Goal: Task Accomplishment & Management: Complete application form

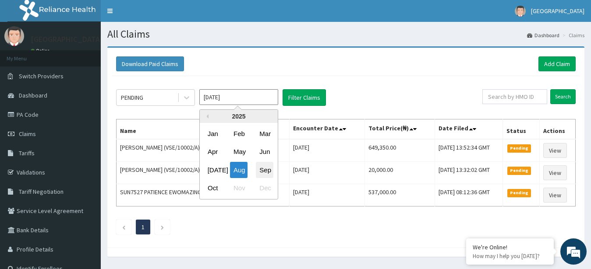
click at [267, 171] on div "Sep" at bounding box center [265, 170] width 18 height 16
type input "Sep 2025"
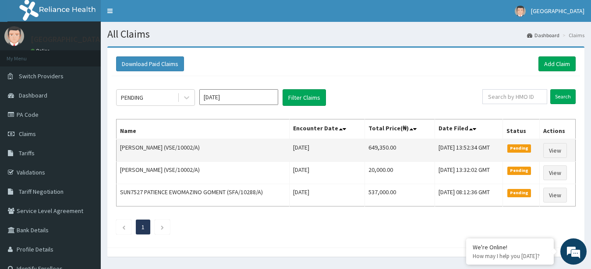
drag, startPoint x: 267, startPoint y: 171, endPoint x: 274, endPoint y: 147, distance: 25.2
click at [274, 147] on tbody "FRANCISCA ALOR (VSE/10002/A) Wed Aug 13 2025 649,350.00 Mon, 13 Oct 2025 13:52:…" at bounding box center [346, 172] width 459 height 67
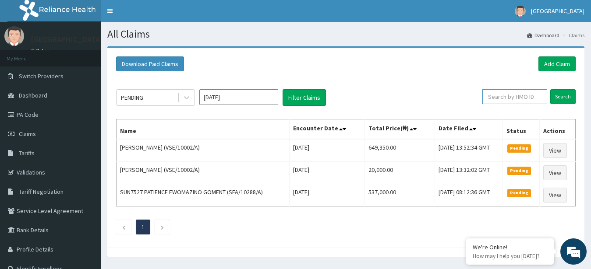
click at [501, 100] on input "text" at bounding box center [514, 96] width 65 height 15
type input "E"
type input "NBP/10021/D"
click at [562, 93] on input "Search" at bounding box center [562, 96] width 25 height 15
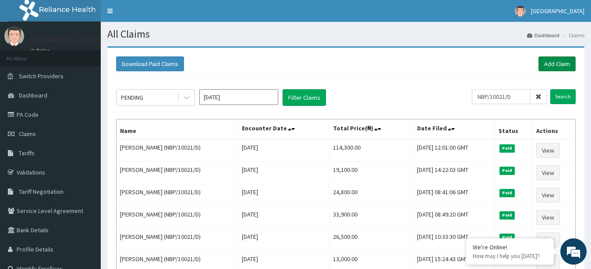
click at [564, 61] on link "Add Claim" at bounding box center [556, 63] width 37 height 15
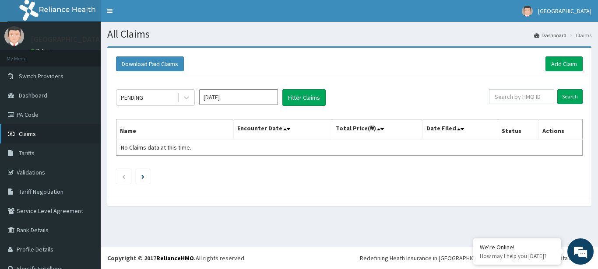
click at [51, 133] on link "Claims" at bounding box center [50, 133] width 101 height 19
click at [558, 60] on link "Add Claim" at bounding box center [564, 63] width 37 height 15
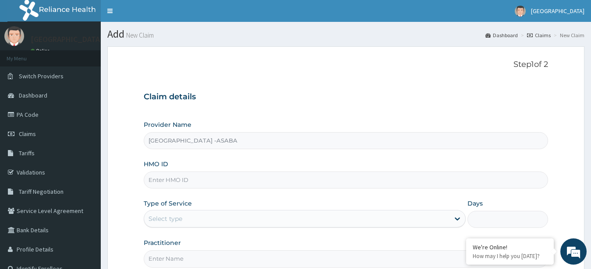
click at [313, 177] on input "HMO ID" at bounding box center [346, 180] width 405 height 17
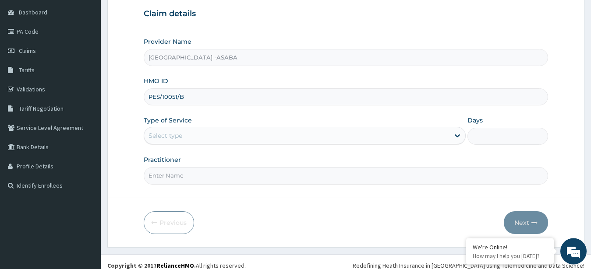
scroll to position [91, 0]
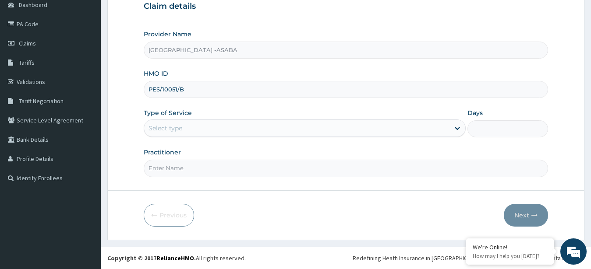
type input "PES/10051/B"
click at [253, 127] on div "Select type" at bounding box center [297, 128] width 306 height 14
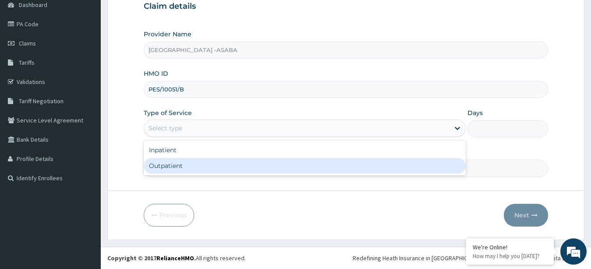
click at [216, 162] on div "Outpatient" at bounding box center [305, 166] width 322 height 16
type input "1"
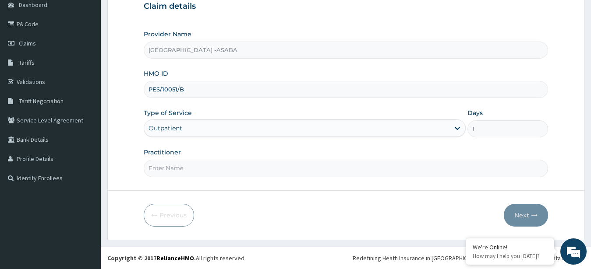
click at [233, 173] on input "Practitioner" at bounding box center [346, 168] width 405 height 17
type input "[PERSON_NAME]"
click at [521, 215] on button "Next" at bounding box center [526, 215] width 44 height 23
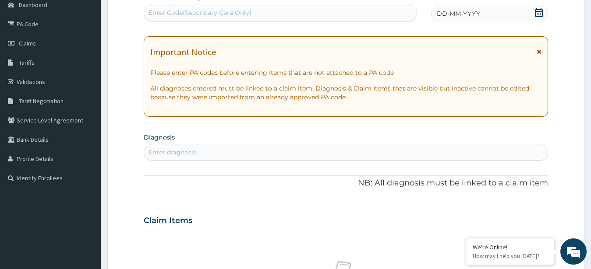
scroll to position [345, 0]
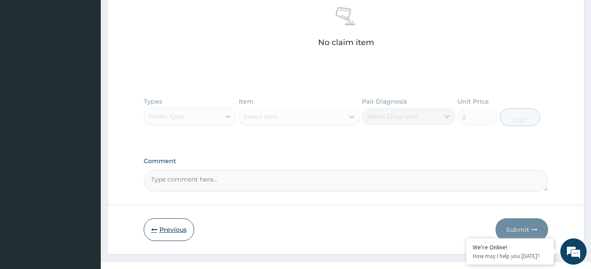
click at [156, 226] on button "Previous" at bounding box center [169, 230] width 50 height 23
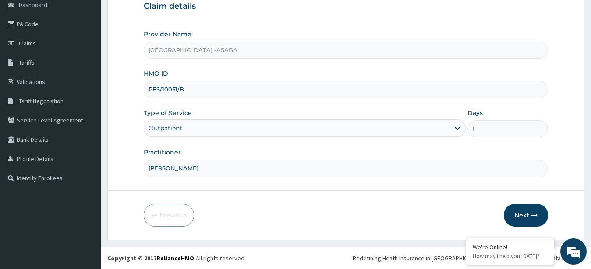
scroll to position [91, 0]
click at [385, 128] on div "Outpatient" at bounding box center [297, 128] width 306 height 14
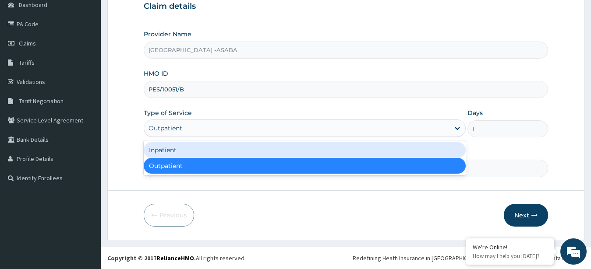
click at [294, 145] on div "Inpatient" at bounding box center [305, 150] width 322 height 16
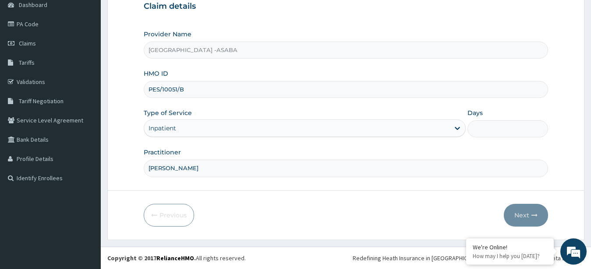
click at [487, 128] on input "Days" at bounding box center [507, 128] width 81 height 17
type input "2"
click at [526, 216] on button "Next" at bounding box center [526, 215] width 44 height 23
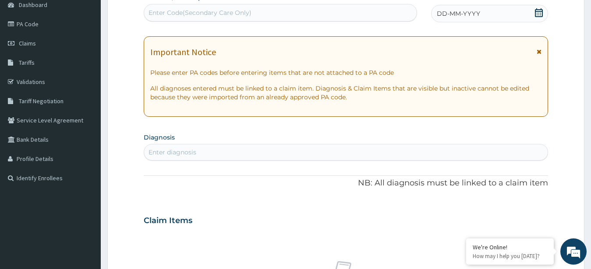
click at [302, 11] on div "Enter Code(Secondary Care Only)" at bounding box center [280, 13] width 272 height 14
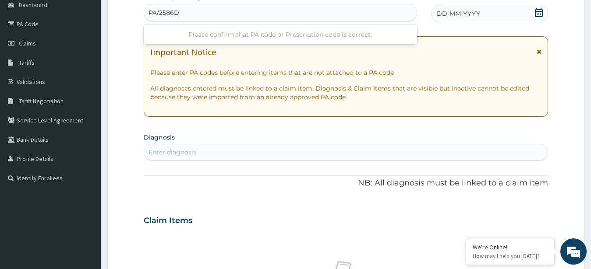
type input "PA/2586D2"
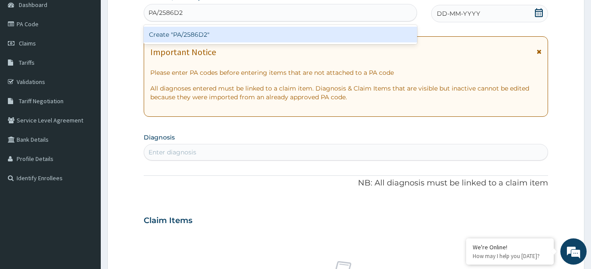
click at [266, 35] on div "Create "PA/2586D2"" at bounding box center [280, 35] width 273 height 16
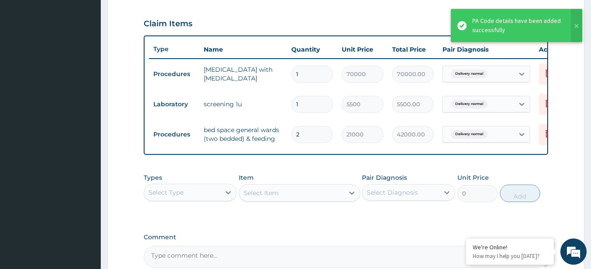
scroll to position [36, 0]
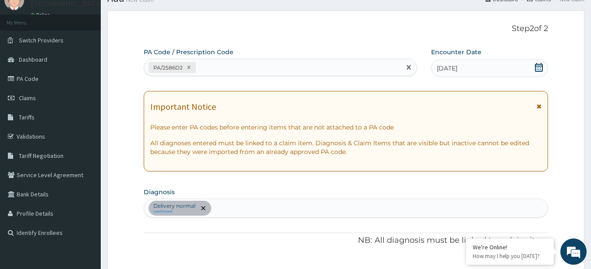
click at [260, 69] on div "PA/2586D2" at bounding box center [272, 67] width 257 height 14
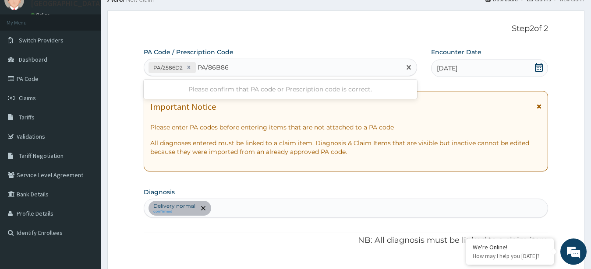
type input "PA/86B863"
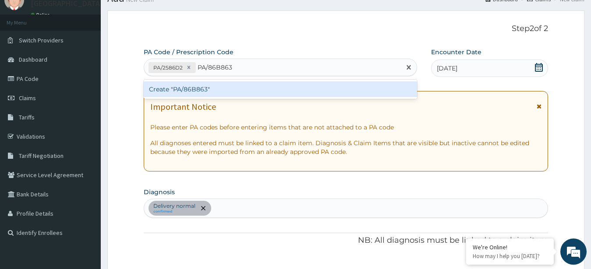
click at [215, 94] on div "Create "PA/86B863"" at bounding box center [280, 89] width 273 height 16
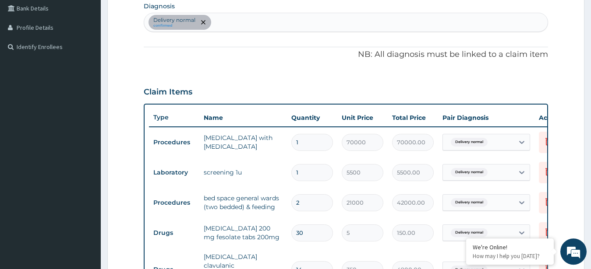
scroll to position [0, 0]
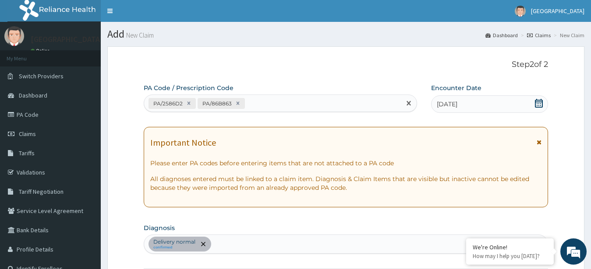
click at [298, 95] on div "PA/2586D2 PA/86B863" at bounding box center [280, 104] width 273 height 18
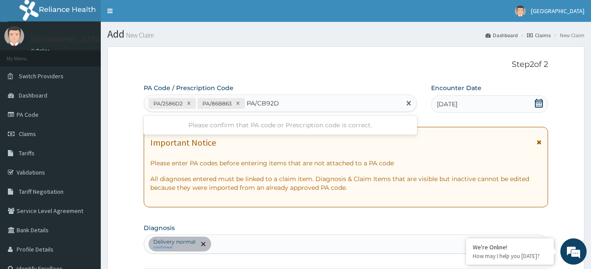
type input "PA/CB92D7"
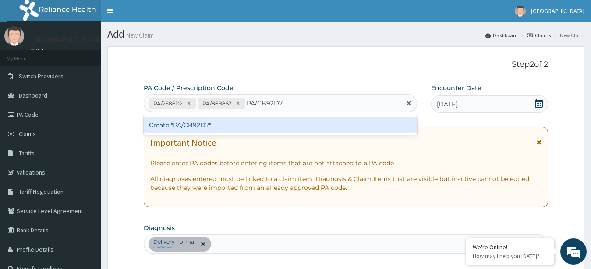
click at [192, 127] on div "Create "PA/CB92D7"" at bounding box center [280, 125] width 273 height 16
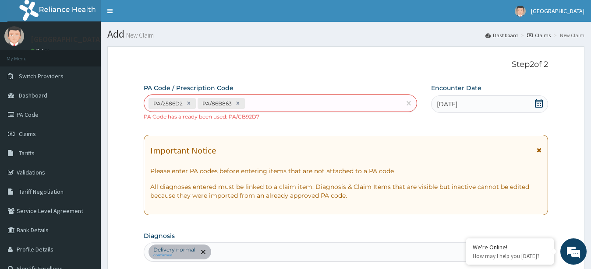
click at [326, 103] on div "PA/2586D2 PA/86B863" at bounding box center [272, 103] width 257 height 14
type input "PA/C51416"
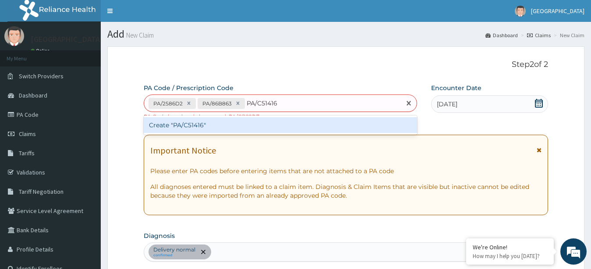
click at [277, 124] on div "Create "PA/C51416"" at bounding box center [280, 125] width 273 height 16
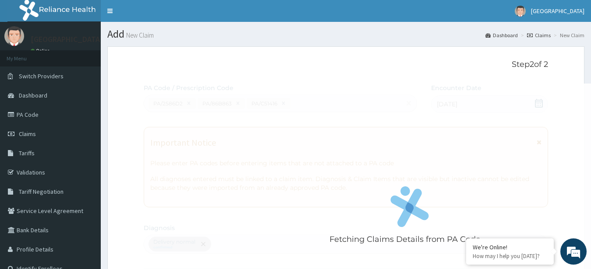
click at [535, 191] on div "Fetching Claims Details from PA Code....." at bounding box center [410, 218] width 532 height 269
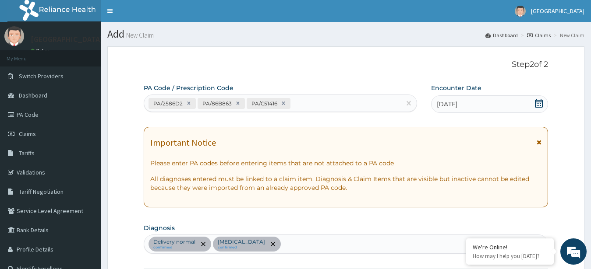
click at [337, 99] on div "PA/2586D2 PA/86B863 PA/C51416" at bounding box center [272, 103] width 257 height 14
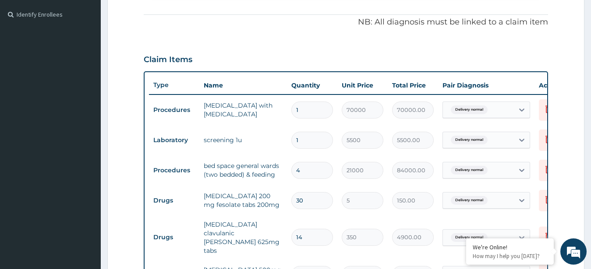
scroll to position [509, 0]
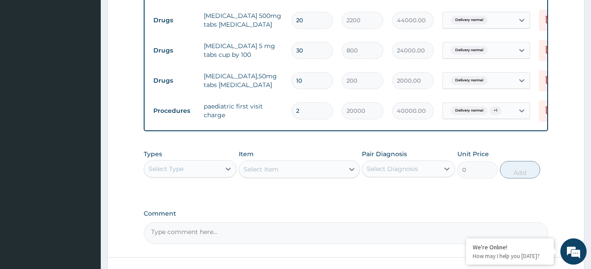
click at [195, 164] on div "Select Type" at bounding box center [182, 169] width 77 height 14
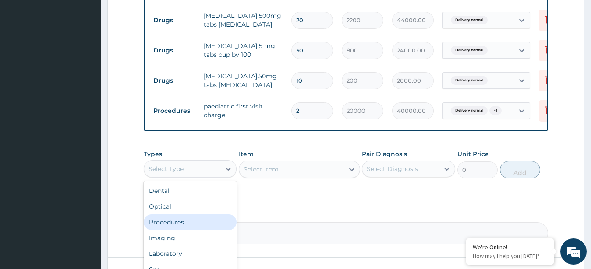
click at [174, 219] on div "Procedures" at bounding box center [190, 223] width 93 height 16
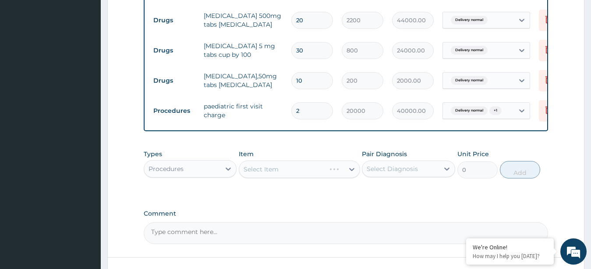
click at [287, 170] on div "Select Item" at bounding box center [299, 170] width 121 height 18
click at [312, 164] on div "Select Item" at bounding box center [291, 169] width 105 height 14
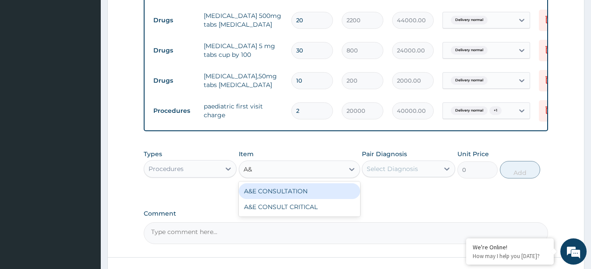
type input "A&E"
click at [317, 192] on div "A&E CONSULTATION" at bounding box center [299, 192] width 121 height 16
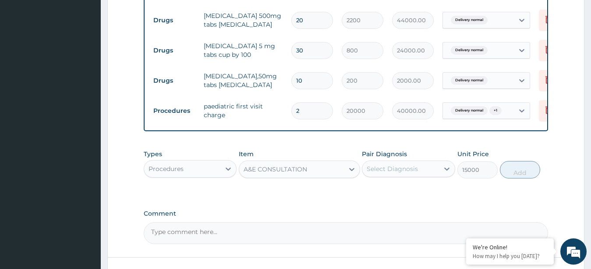
type input "15000"
click at [403, 167] on div "Select Diagnosis" at bounding box center [392, 169] width 51 height 9
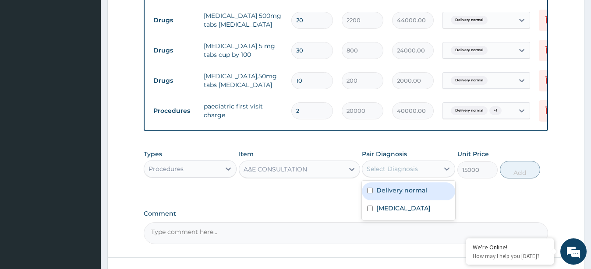
click at [404, 191] on label "Delivery normal" at bounding box center [401, 190] width 51 height 9
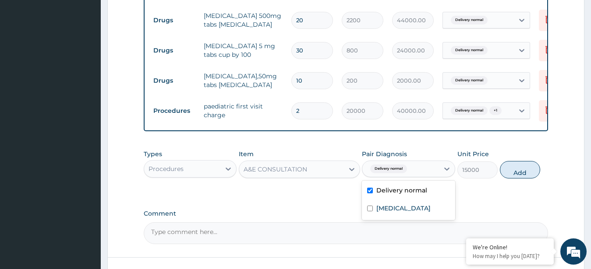
checkbox input "true"
click at [407, 211] on label "[MEDICAL_DATA]" at bounding box center [403, 208] width 54 height 9
checkbox input "true"
click at [529, 166] on button "Add" at bounding box center [520, 170] width 40 height 18
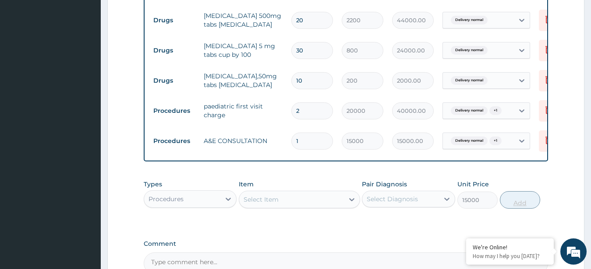
type input "0"
click at [306, 200] on div "Select Item" at bounding box center [291, 200] width 105 height 14
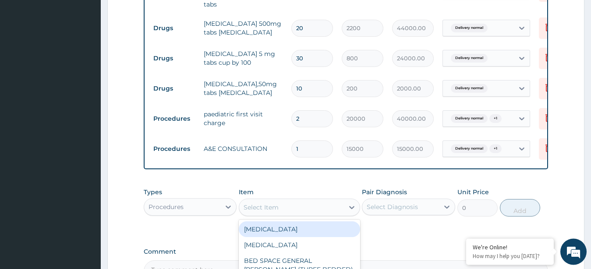
scroll to position [540, 0]
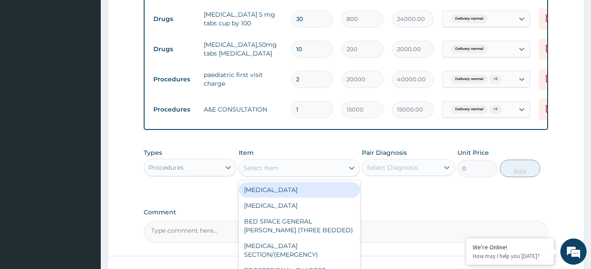
click at [310, 164] on div "Select Item" at bounding box center [291, 168] width 105 height 14
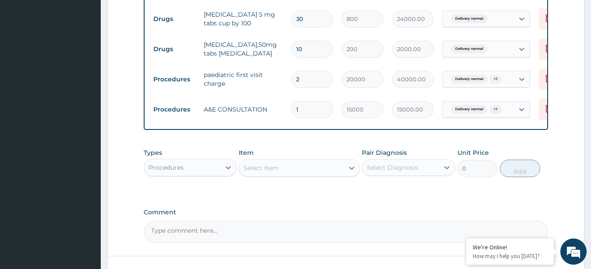
click at [310, 164] on div "Select Item" at bounding box center [291, 168] width 105 height 14
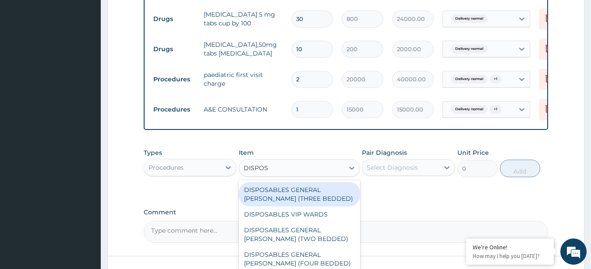
type input "DISPOSA"
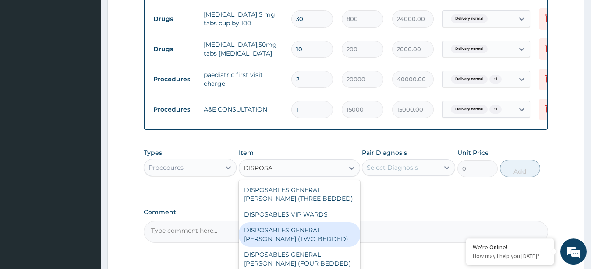
click at [303, 233] on div "DISPOSABLES GENERAL [PERSON_NAME] (TWO BEDDED)" at bounding box center [299, 234] width 121 height 25
type input "2000"
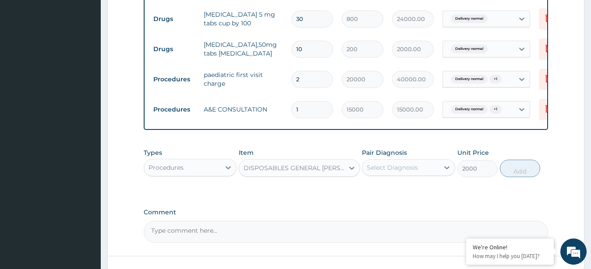
click at [395, 167] on div "Select Diagnosis" at bounding box center [392, 167] width 51 height 9
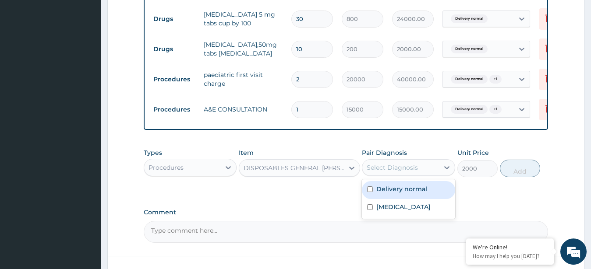
click at [394, 185] on label "Delivery normal" at bounding box center [401, 189] width 51 height 9
checkbox input "true"
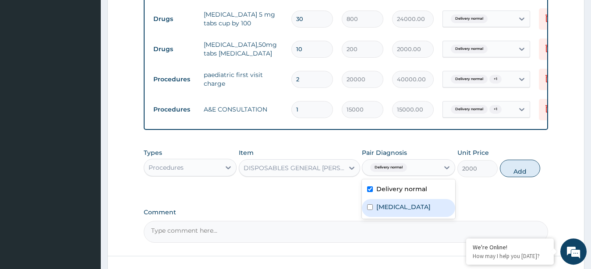
click at [398, 204] on label "[MEDICAL_DATA]" at bounding box center [403, 207] width 54 height 9
checkbox input "true"
click at [528, 158] on div "Types Procedures Item DISPOSABLES GENERAL WARDS (TWO BEDDED) Pair Diagnosis opt…" at bounding box center [346, 163] width 405 height 38
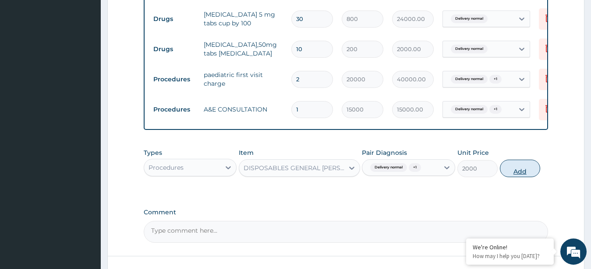
click at [522, 163] on button "Add" at bounding box center [520, 169] width 40 height 18
type input "0"
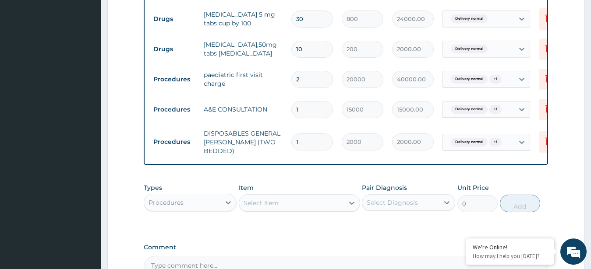
click at [309, 134] on input "1" at bounding box center [312, 142] width 42 height 17
type input "0.00"
type input "4"
type input "8000.00"
type input "4"
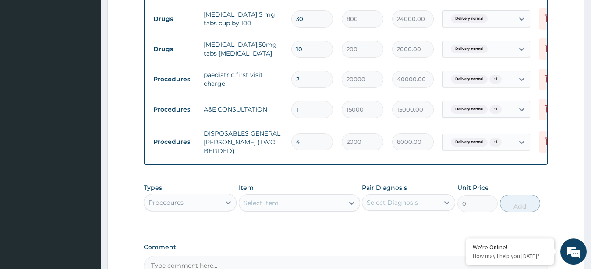
click at [277, 196] on div "Select Item" at bounding box center [291, 203] width 105 height 14
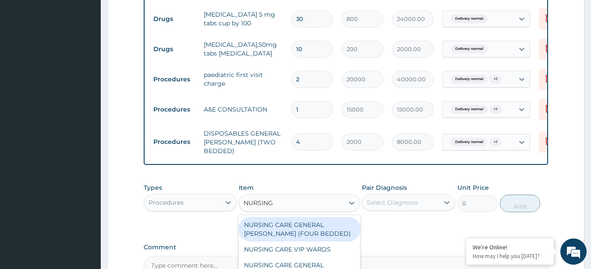
type input "NURSING"
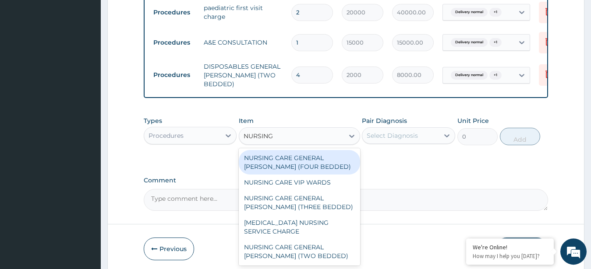
scroll to position [630, 0]
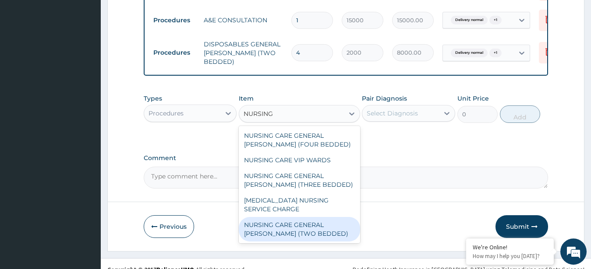
click at [337, 217] on div "NURSING CARE GENERAL [PERSON_NAME] (TWO BEDDED)" at bounding box center [299, 229] width 121 height 25
type input "5000"
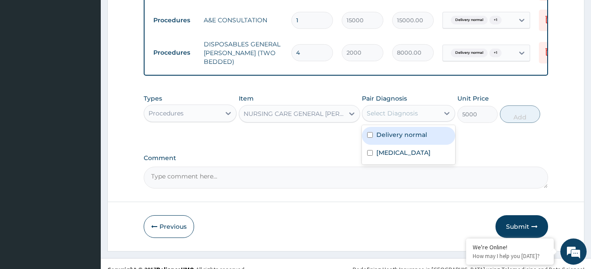
click at [388, 109] on div "Select Diagnosis" at bounding box center [392, 113] width 51 height 9
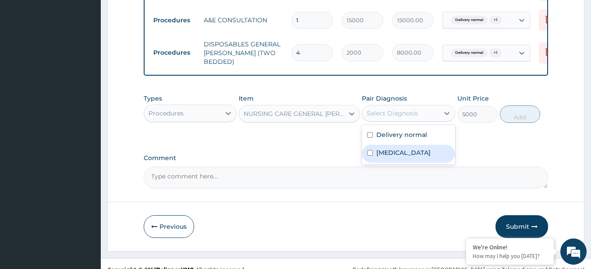
click at [378, 148] on label "[MEDICAL_DATA]" at bounding box center [403, 152] width 54 height 9
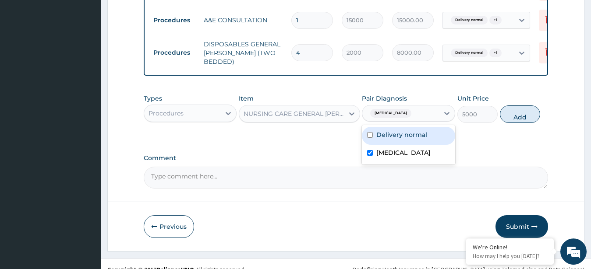
checkbox input "true"
click at [398, 131] on label "Delivery normal" at bounding box center [401, 135] width 51 height 9
checkbox input "true"
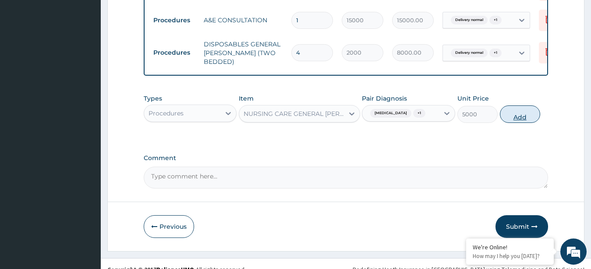
click at [506, 106] on button "Add" at bounding box center [520, 115] width 40 height 18
type input "0"
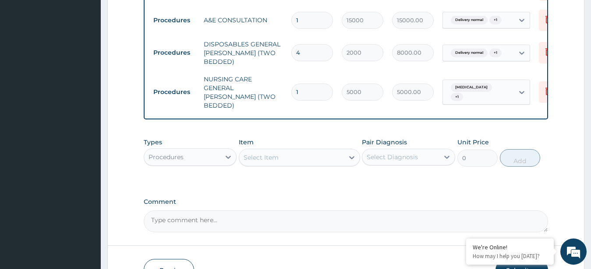
click at [313, 84] on input "1" at bounding box center [312, 92] width 42 height 17
type input "0.00"
type input "4"
type input "20000.00"
type input "4"
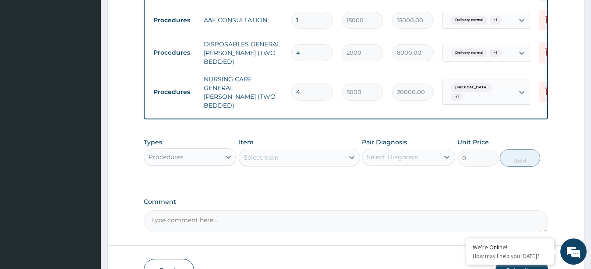
click at [290, 151] on div "Select Item" at bounding box center [291, 158] width 105 height 14
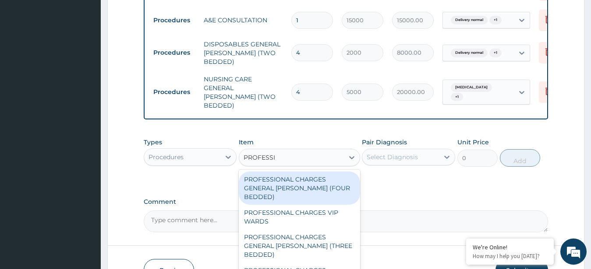
type input "PROFESSIO"
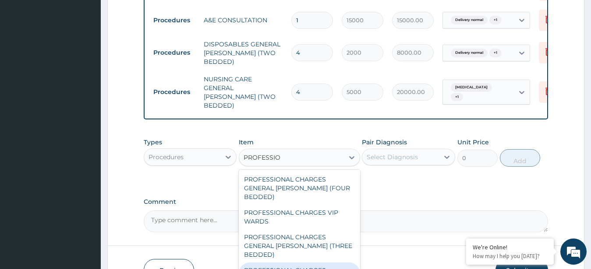
type input "2500"
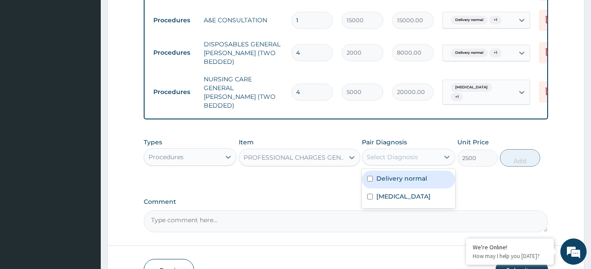
click at [405, 153] on div "Select Diagnosis" at bounding box center [392, 157] width 51 height 9
drag, startPoint x: 396, startPoint y: 165, endPoint x: 397, endPoint y: 178, distance: 13.2
click at [397, 178] on div "Delivery normal Neonatal jaundice" at bounding box center [408, 188] width 93 height 39
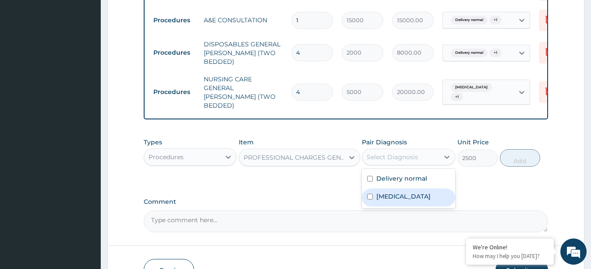
click at [397, 192] on label "[MEDICAL_DATA]" at bounding box center [403, 196] width 54 height 9
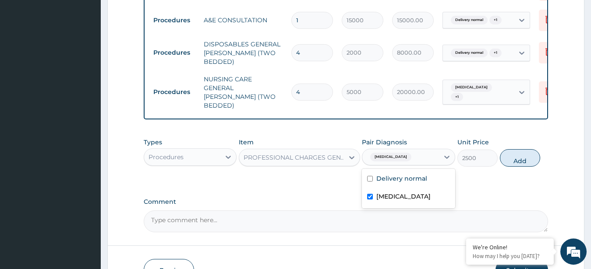
checkbox input "true"
click at [433, 169] on div "Delivery normal Neonatal jaundice" at bounding box center [408, 188] width 93 height 39
click at [433, 171] on div "Delivery normal" at bounding box center [408, 180] width 93 height 18
checkbox input "true"
click at [521, 149] on button "Add" at bounding box center [520, 158] width 40 height 18
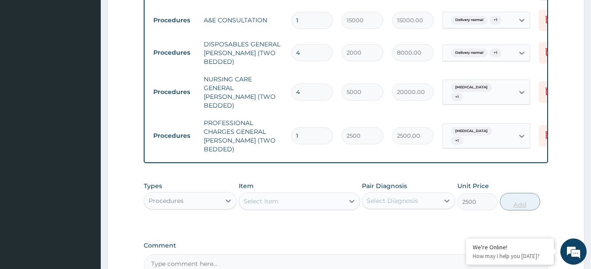
type input "0"
click at [318, 127] on input "1" at bounding box center [312, 135] width 42 height 17
type input "0.00"
type input "4"
type input "10000.00"
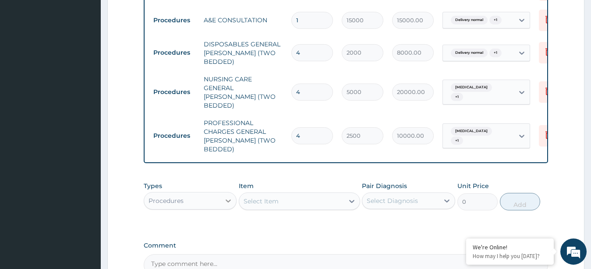
type input "4"
click at [228, 197] on icon at bounding box center [228, 201] width 9 height 9
type input "D"
type input "LAB"
click at [212, 215] on div "Laboratory" at bounding box center [190, 223] width 93 height 16
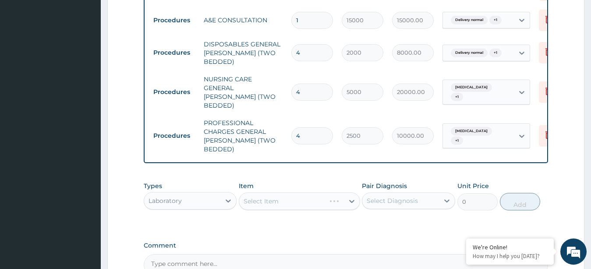
click at [304, 193] on div "Select Item" at bounding box center [299, 202] width 121 height 18
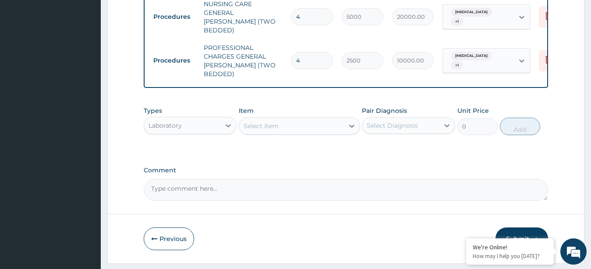
click at [291, 119] on div "Select Item" at bounding box center [291, 126] width 105 height 14
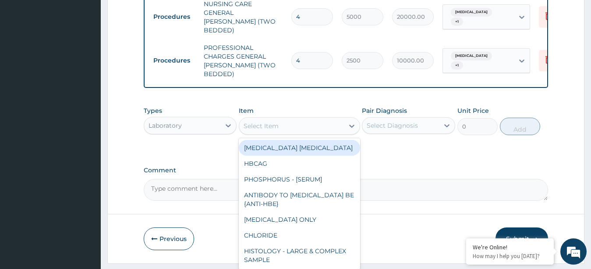
click at [291, 119] on div "Select Item" at bounding box center [291, 126] width 105 height 14
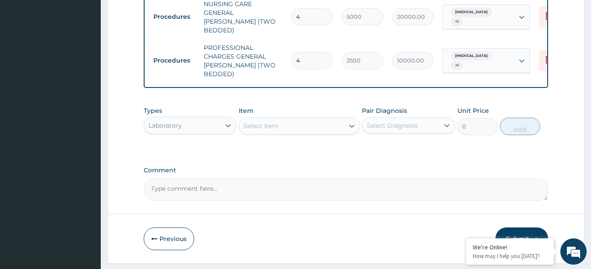
click at [291, 119] on div "Select Item" at bounding box center [291, 126] width 105 height 14
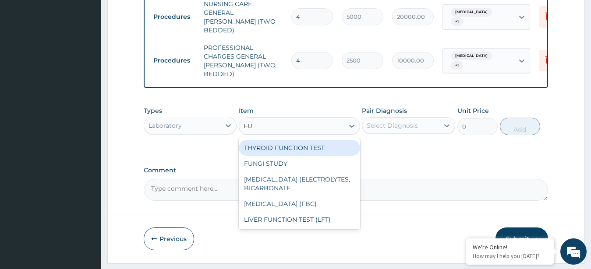
type input "FULL"
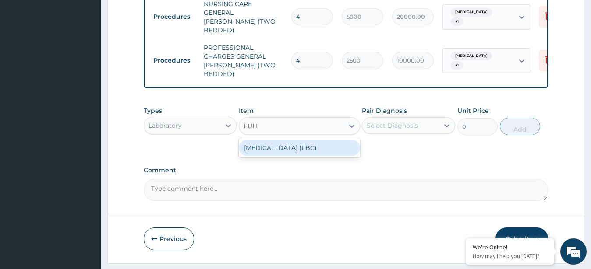
click at [302, 140] on div "[MEDICAL_DATA] (FBC)" at bounding box center [299, 148] width 121 height 16
type input "8000"
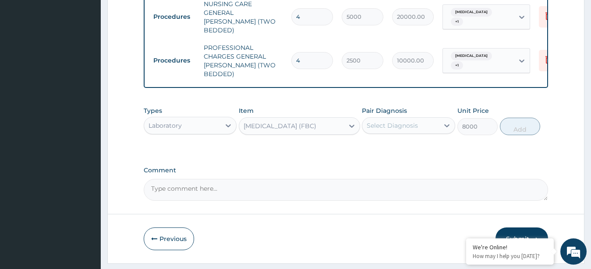
click at [413, 119] on div "Select Diagnosis" at bounding box center [400, 126] width 77 height 14
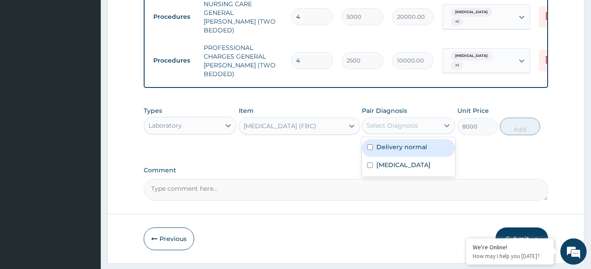
click at [415, 143] on label "Delivery normal" at bounding box center [401, 147] width 51 height 9
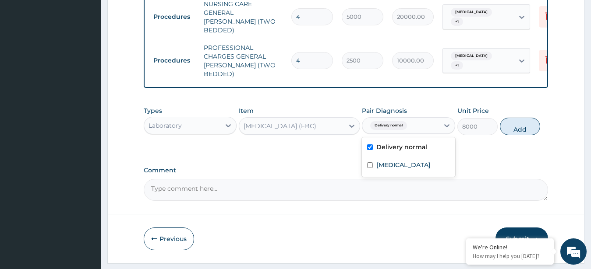
checkbox input "true"
click at [424, 161] on label "[MEDICAL_DATA]" at bounding box center [403, 165] width 54 height 9
checkbox input "true"
click at [514, 118] on button "Add" at bounding box center [520, 127] width 40 height 18
type input "0"
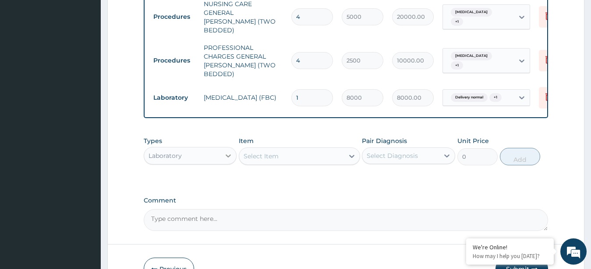
click at [222, 148] on div at bounding box center [228, 156] width 16 height 16
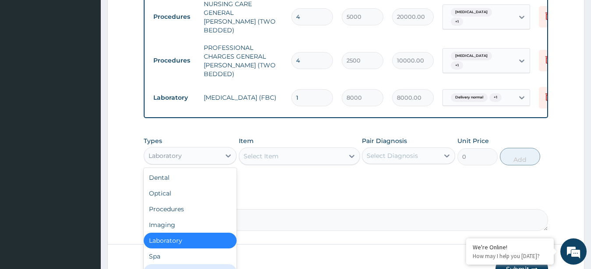
click at [160, 265] on div "Drugs" at bounding box center [190, 273] width 93 height 16
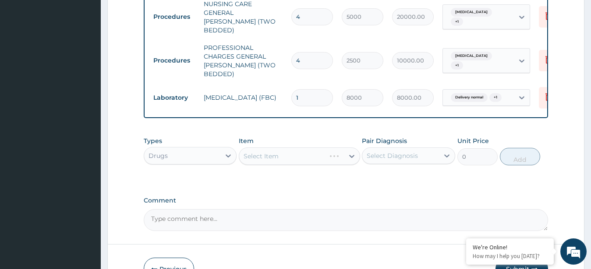
click at [303, 148] on div "Select Item" at bounding box center [299, 157] width 121 height 18
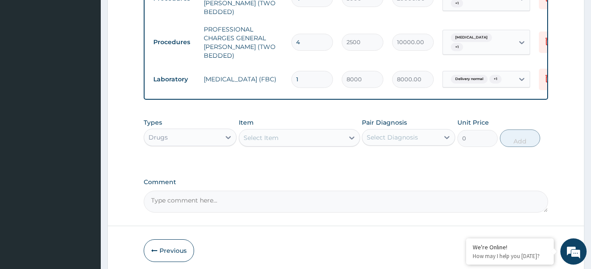
scroll to position [732, 0]
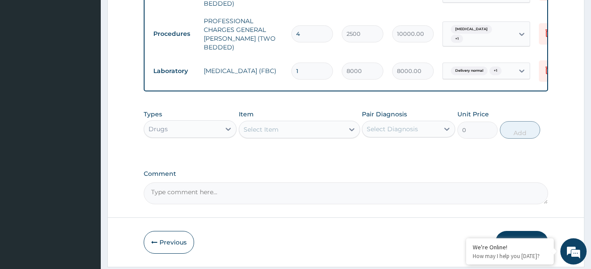
click at [516, 231] on button "Submit" at bounding box center [521, 242] width 53 height 23
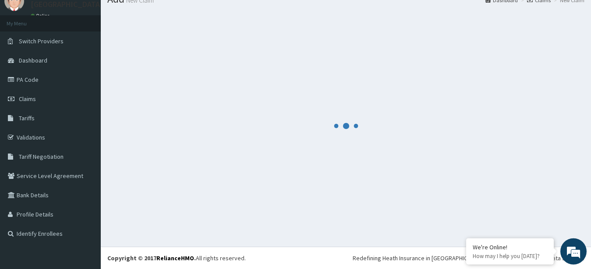
scroll to position [35, 0]
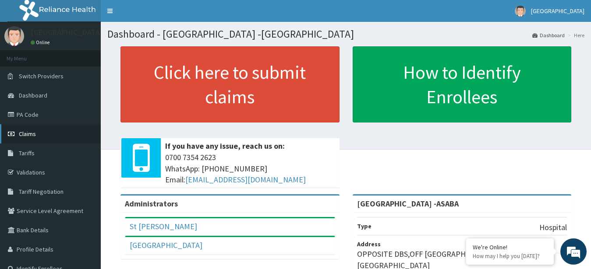
click at [37, 132] on link "Claims" at bounding box center [50, 133] width 101 height 19
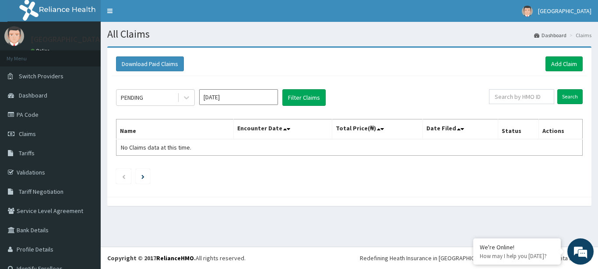
click at [248, 94] on input "Oct 2025" at bounding box center [238, 97] width 79 height 16
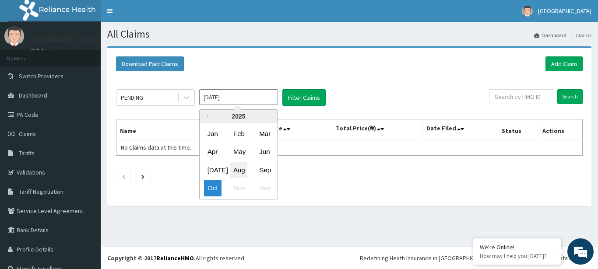
click at [240, 172] on div "Aug" at bounding box center [239, 170] width 18 height 16
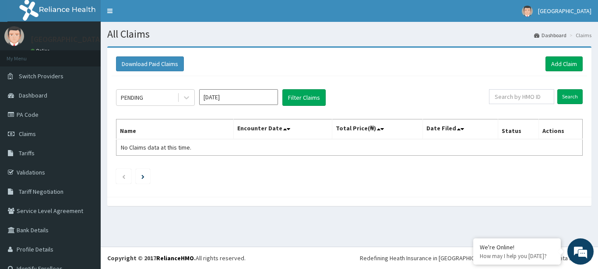
type input "Aug 2025"
click at [304, 93] on button "Filter Claims" at bounding box center [303, 97] width 43 height 17
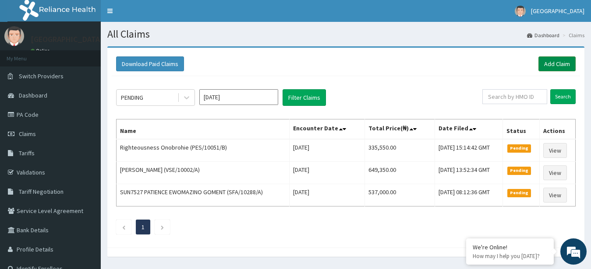
click at [558, 64] on link "Add Claim" at bounding box center [556, 63] width 37 height 15
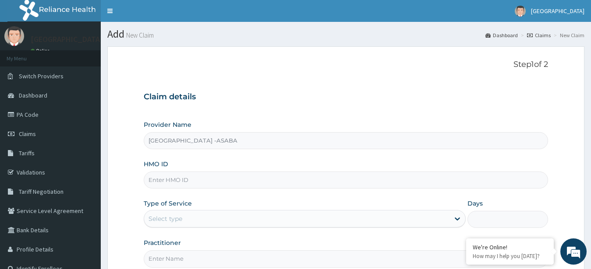
click at [232, 177] on input "HMO ID" at bounding box center [346, 180] width 405 height 17
type input "SFA/15478/A"
click at [307, 211] on div "Select type" at bounding box center [305, 219] width 322 height 18
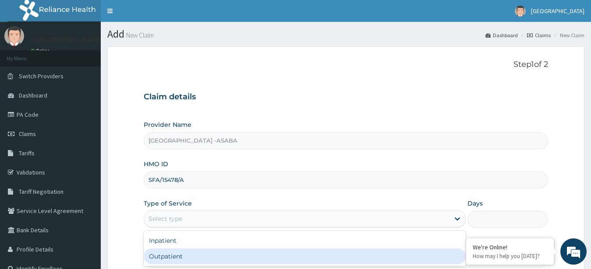
click at [419, 259] on div "Outpatient" at bounding box center [305, 257] width 322 height 16
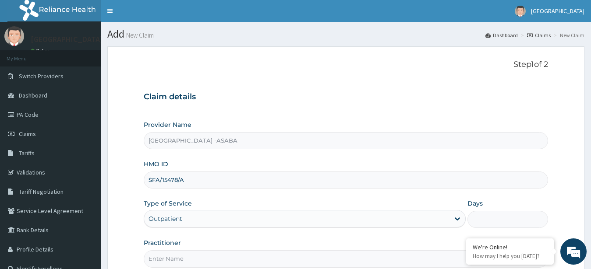
type input "1"
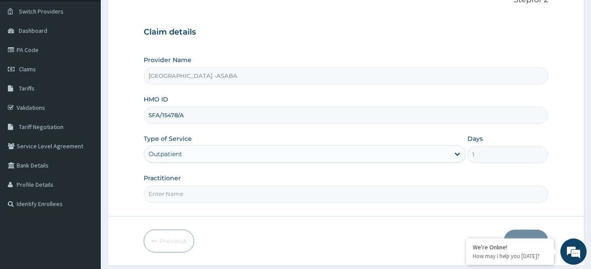
scroll to position [91, 0]
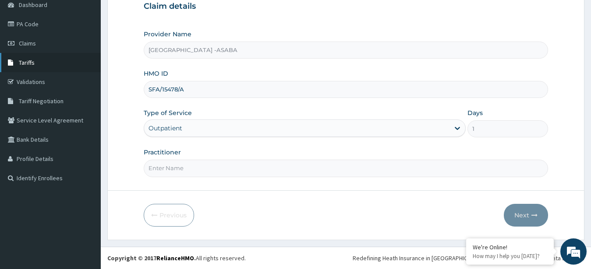
click at [26, 61] on span "Tariffs" at bounding box center [27, 63] width 16 height 8
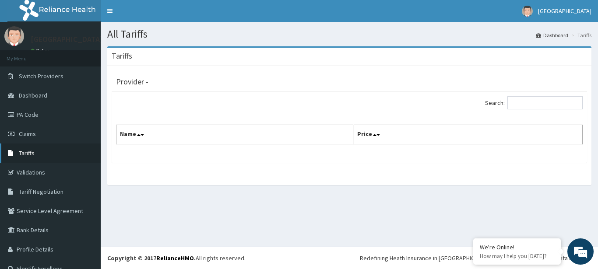
click at [34, 152] on span "Tariffs" at bounding box center [27, 153] width 16 height 8
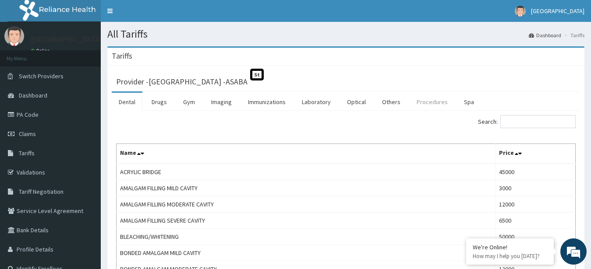
click at [425, 102] on link "Procedures" at bounding box center [432, 102] width 45 height 18
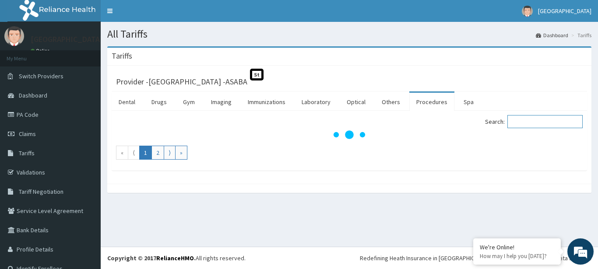
click at [536, 124] on input "Search:" at bounding box center [545, 121] width 75 height 13
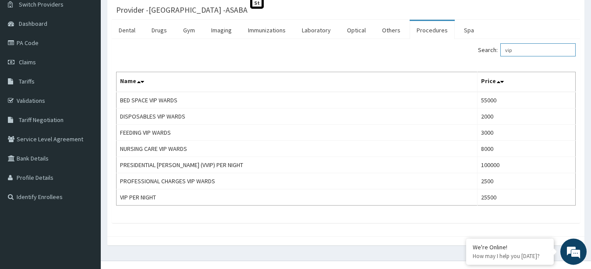
scroll to position [86, 0]
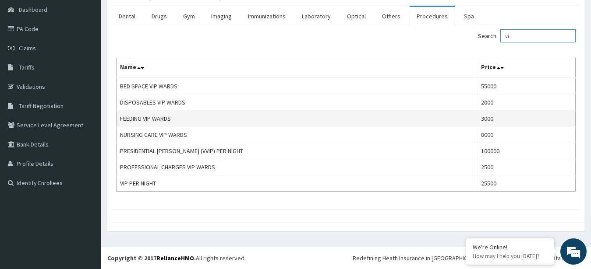
type input "v"
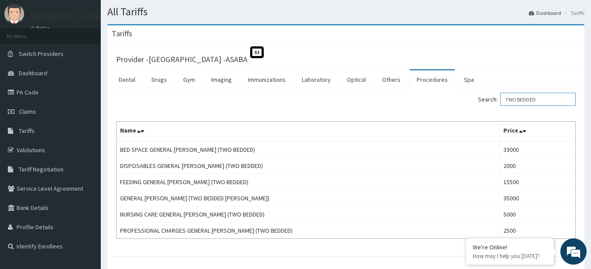
scroll to position [45, 0]
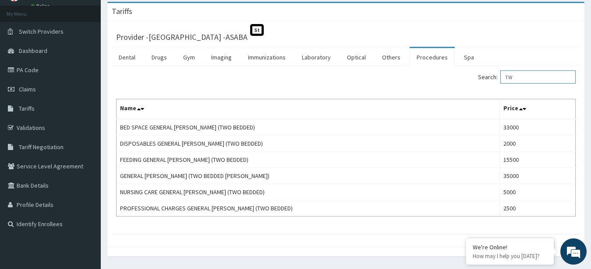
type input "T"
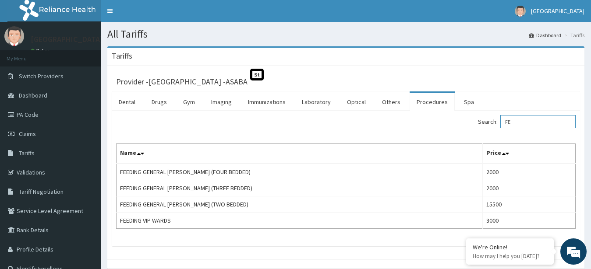
type input "F"
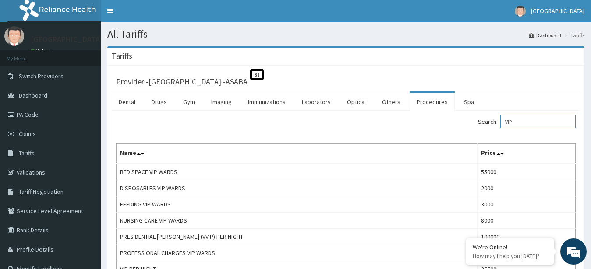
scroll to position [86, 0]
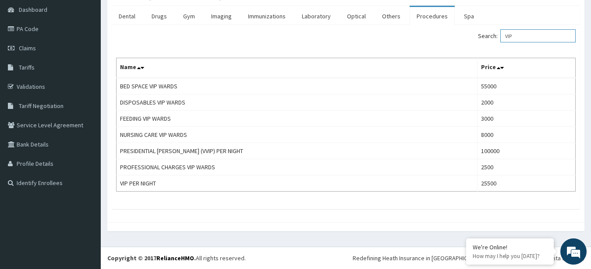
type input "VIP"
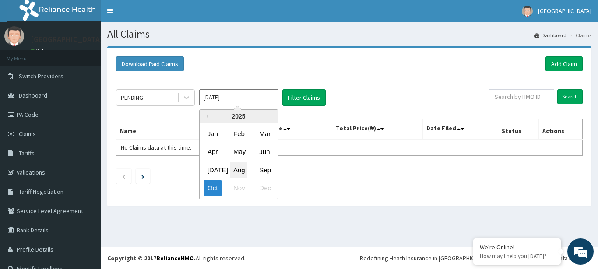
click at [236, 169] on div "Aug" at bounding box center [239, 170] width 18 height 16
type input "Aug 2025"
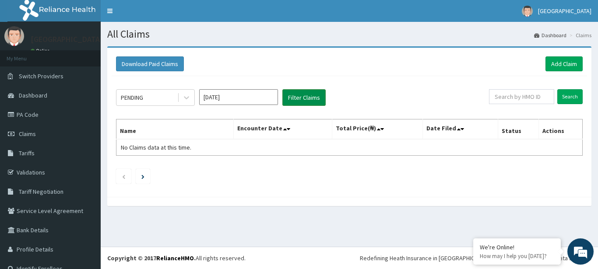
click at [310, 94] on button "Filter Claims" at bounding box center [303, 97] width 43 height 17
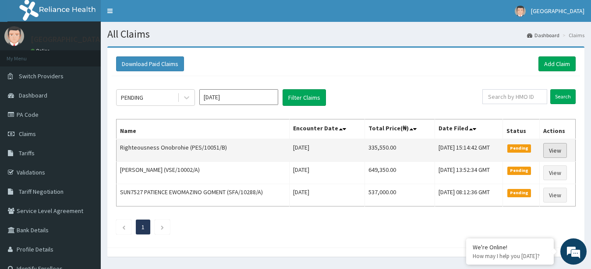
click at [553, 147] on link "View" at bounding box center [555, 150] width 24 height 15
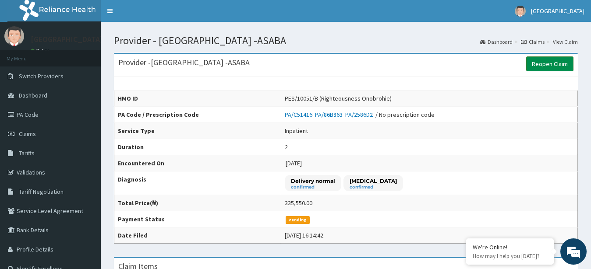
click at [554, 62] on link "Reopen Claim" at bounding box center [549, 63] width 47 height 15
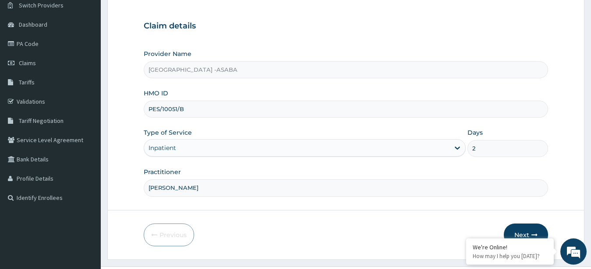
scroll to position [91, 0]
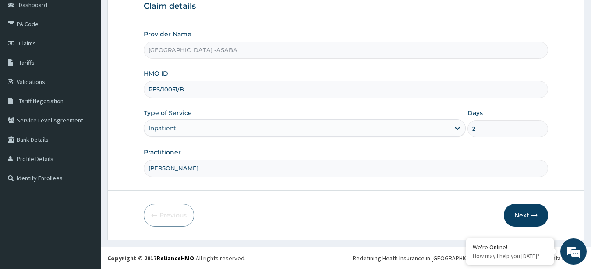
click at [528, 209] on button "Next" at bounding box center [526, 215] width 44 height 23
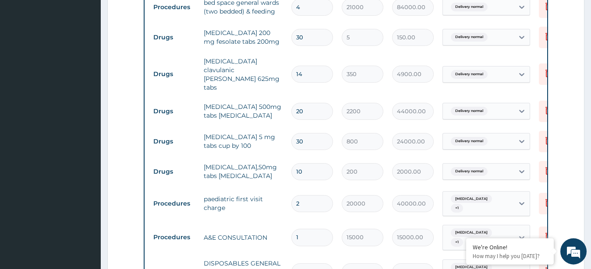
scroll to position [392, 0]
